Goal: Task Accomplishment & Management: Use online tool/utility

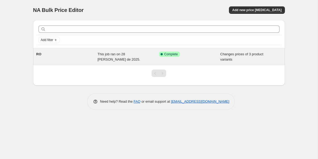
click at [173, 54] on span "Complete" at bounding box center [172, 54] width 14 height 4
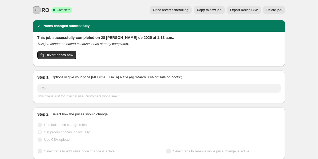
click at [37, 10] on icon "Price change jobs" at bounding box center [36, 9] width 5 height 5
